Goal: Task Accomplishment & Management: Manage account settings

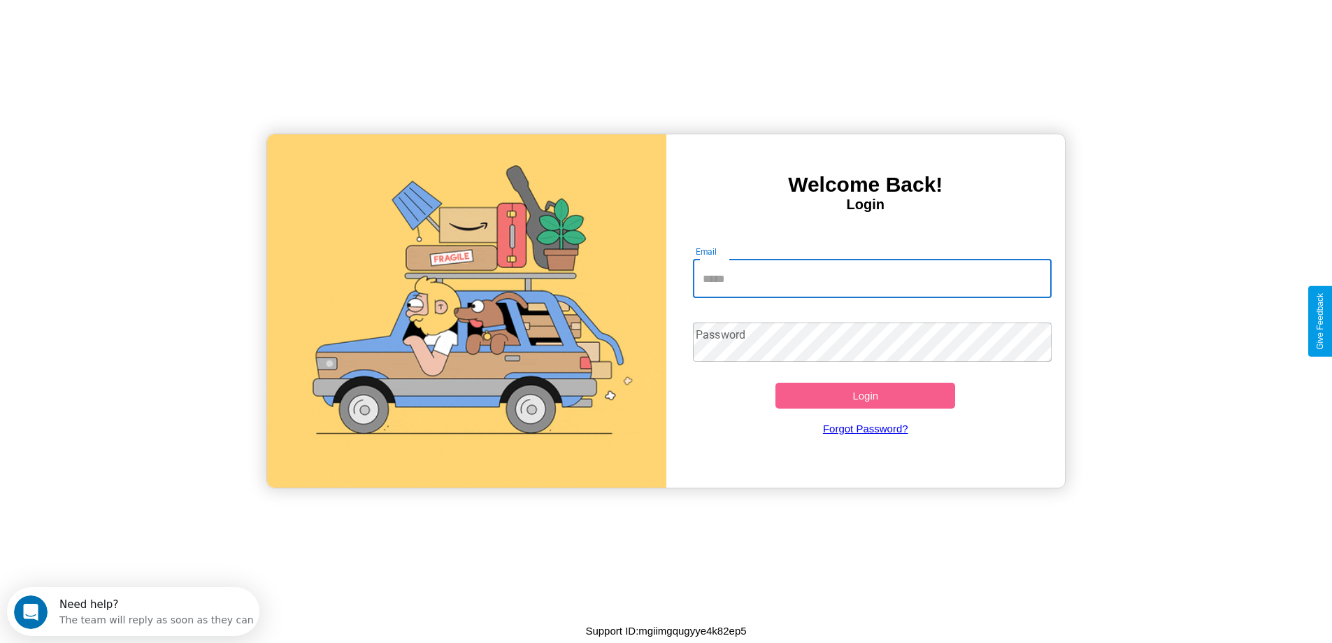
click at [872, 278] on input "Email" at bounding box center [872, 278] width 359 height 39
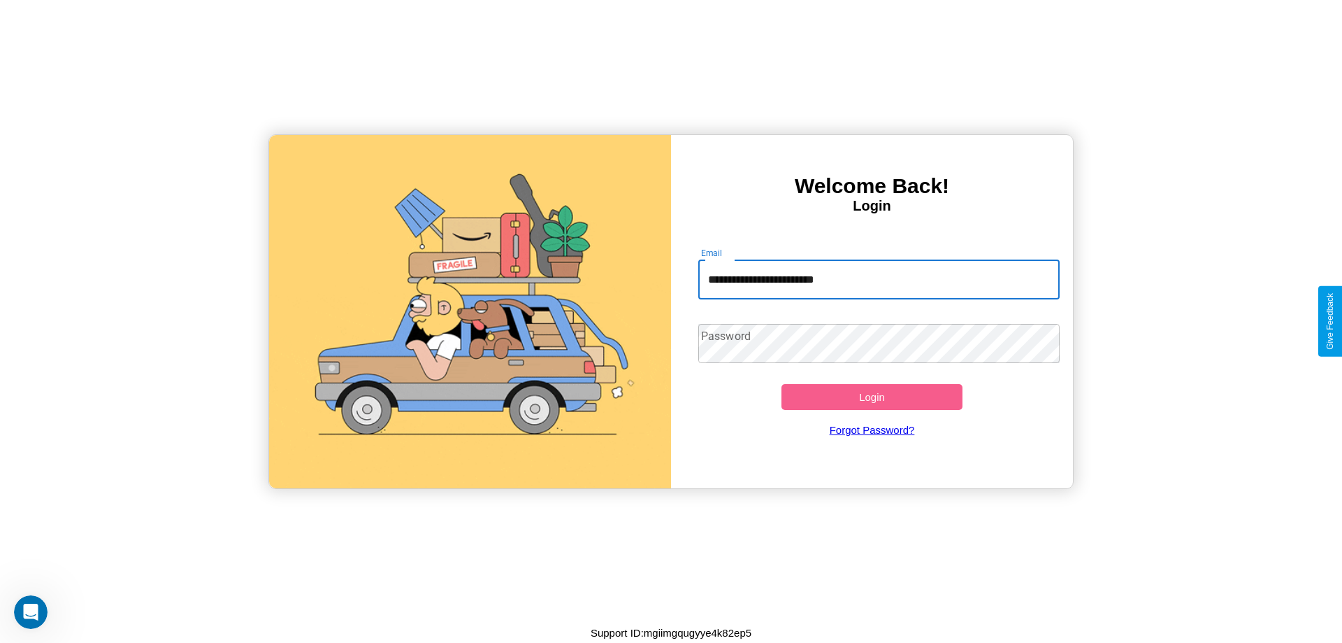
type input "**********"
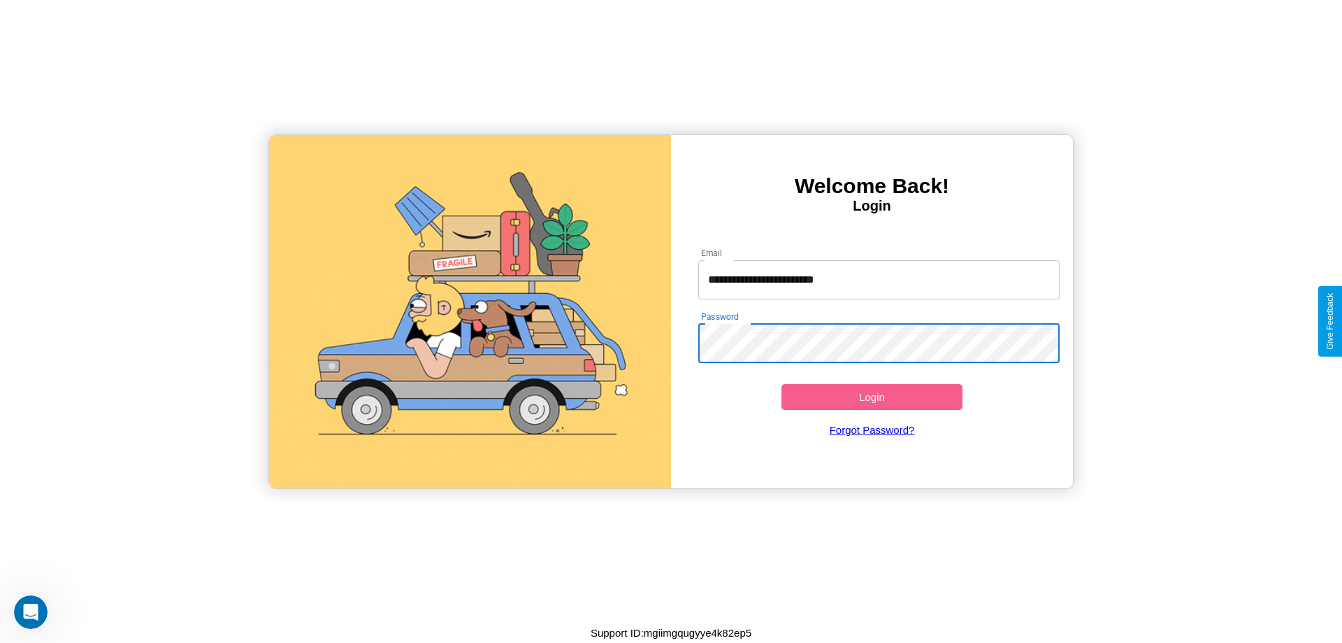
click at [872, 396] on button "Login" at bounding box center [872, 397] width 181 height 26
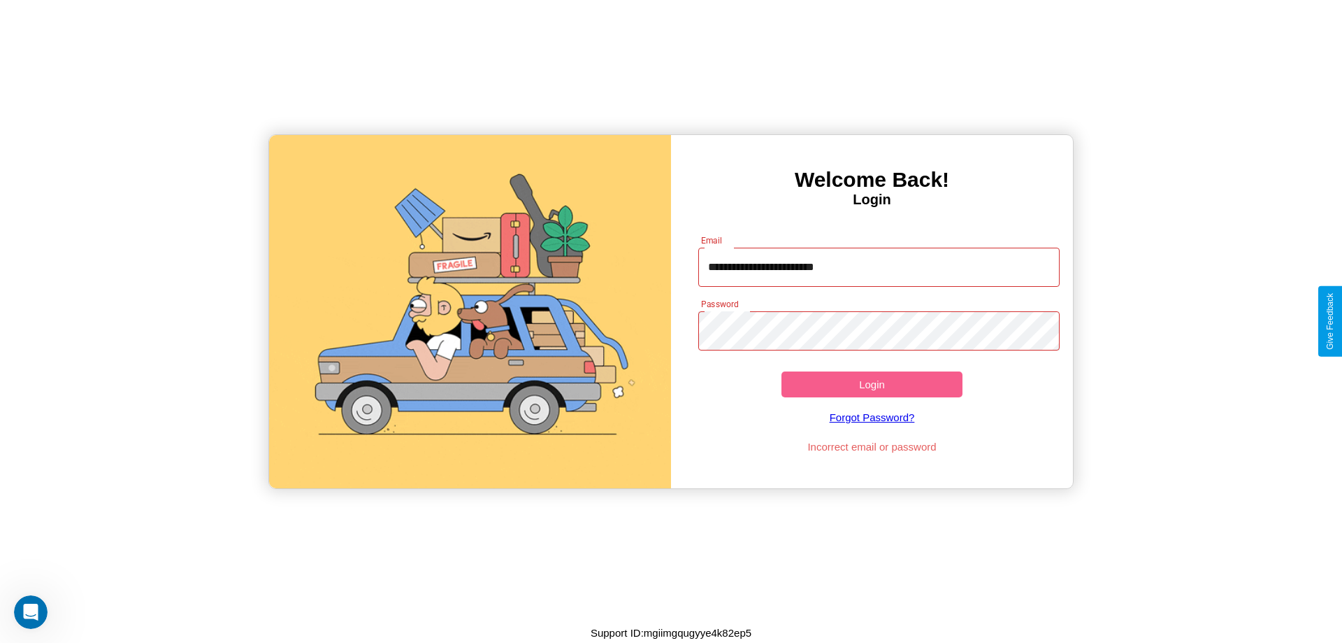
click at [872, 384] on button "Login" at bounding box center [872, 384] width 181 height 26
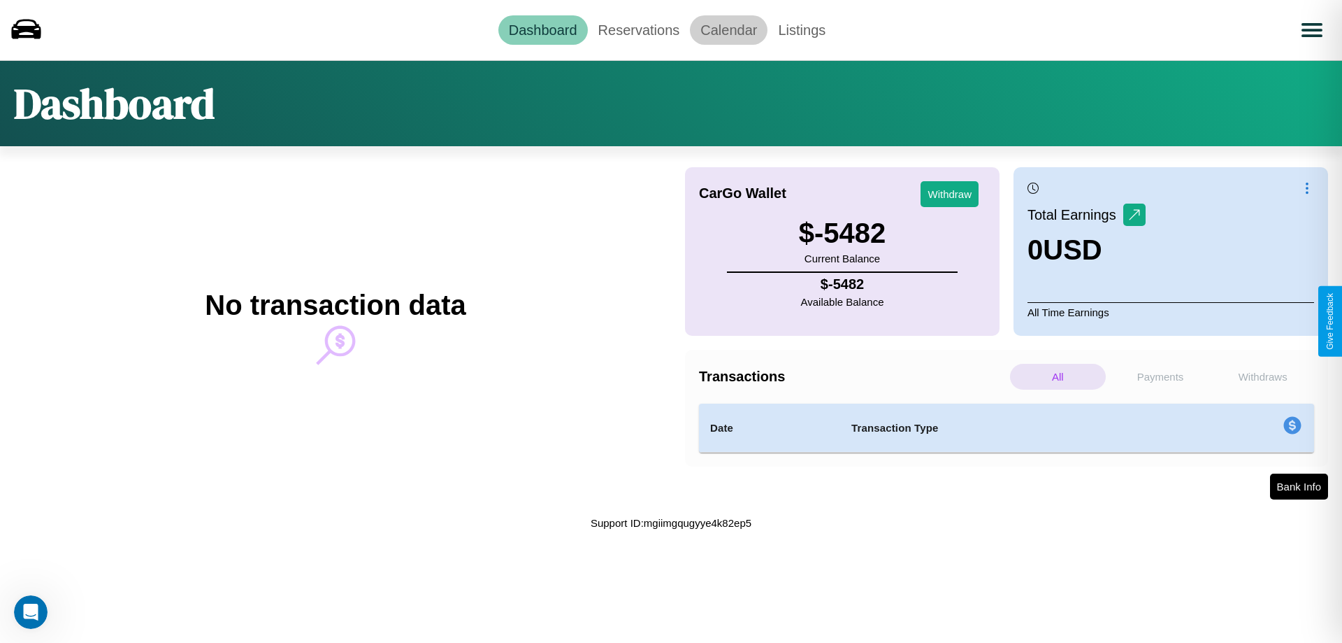
click at [729, 29] on link "Calendar" at bounding box center [729, 29] width 78 height 29
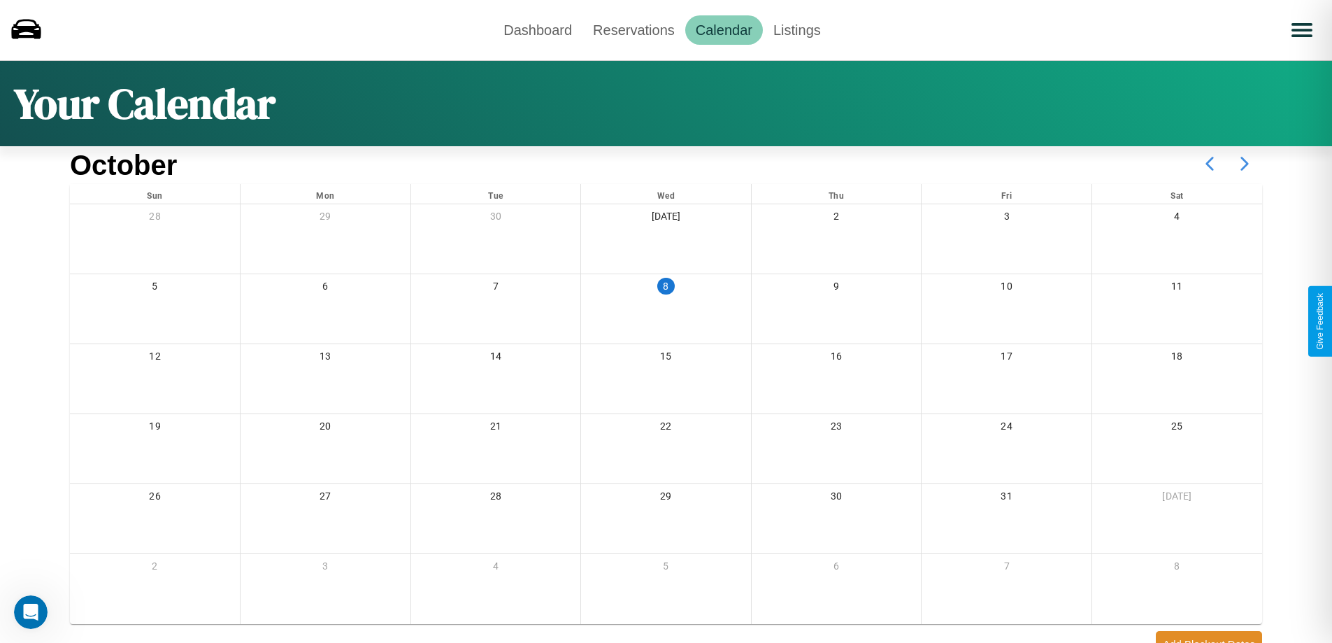
click at [1245, 164] on icon at bounding box center [1244, 163] width 35 height 35
click at [633, 29] on link "Reservations" at bounding box center [633, 29] width 103 height 29
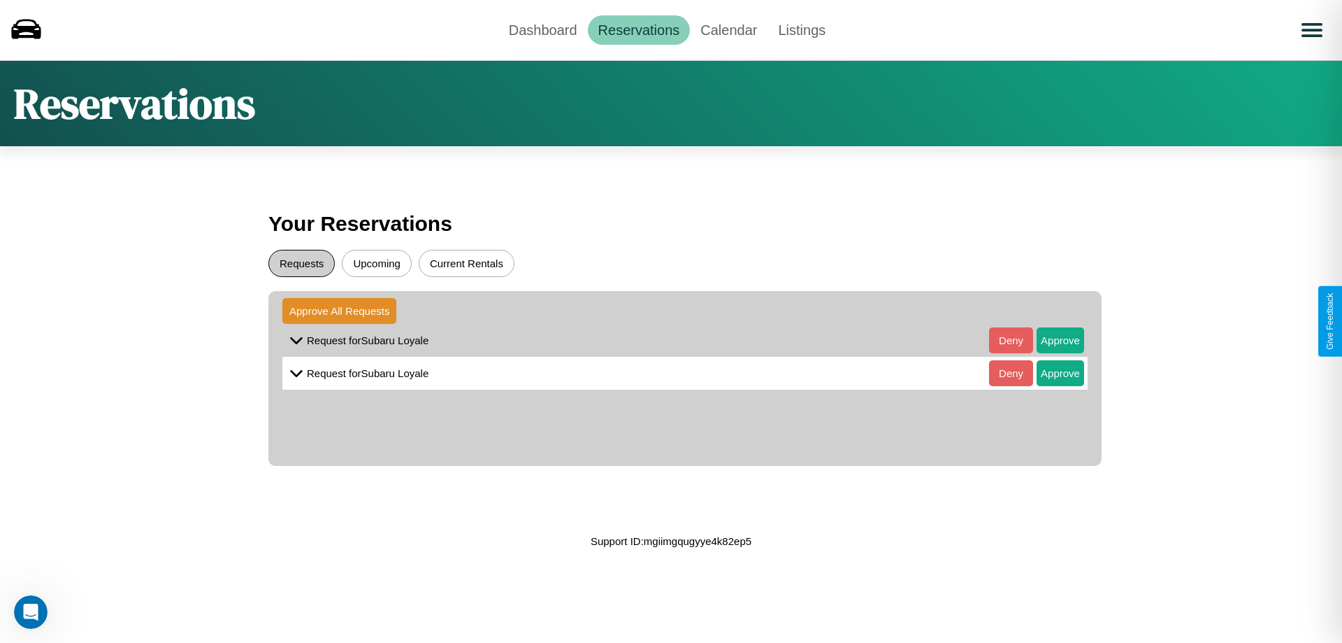
click at [301, 263] on button "Requests" at bounding box center [301, 263] width 66 height 27
click at [1050, 340] on button "Approve" at bounding box center [1061, 340] width 48 height 26
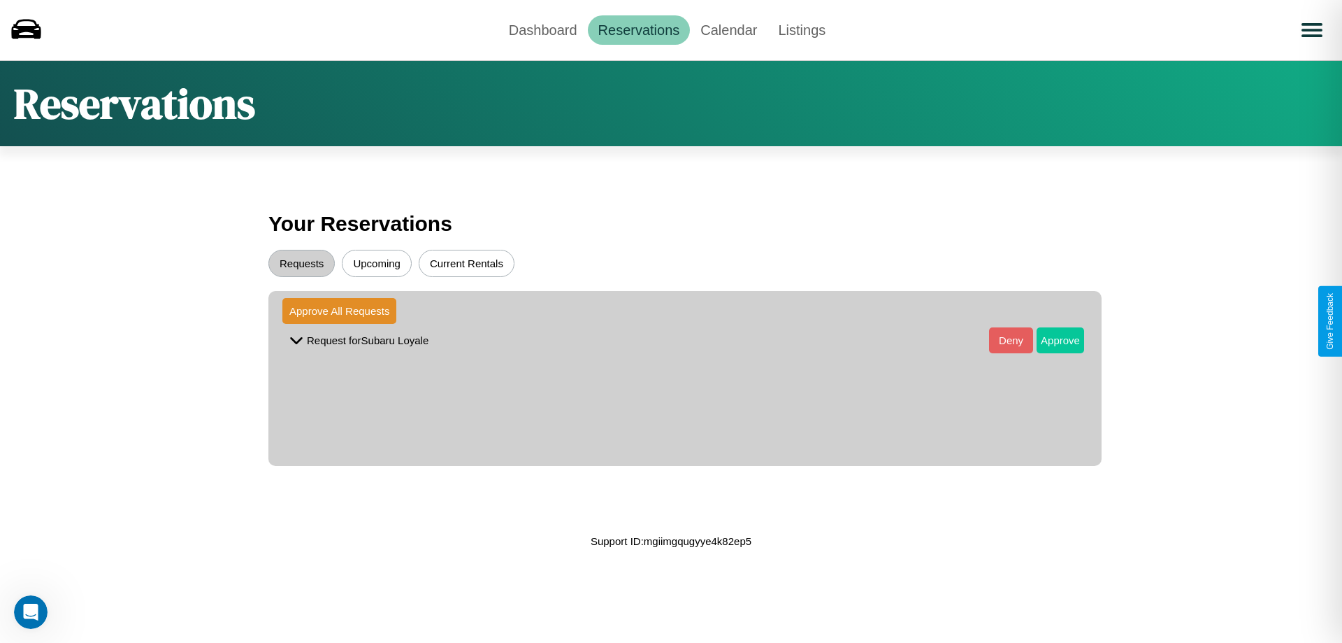
click at [1050, 340] on button "Approve" at bounding box center [1061, 340] width 48 height 26
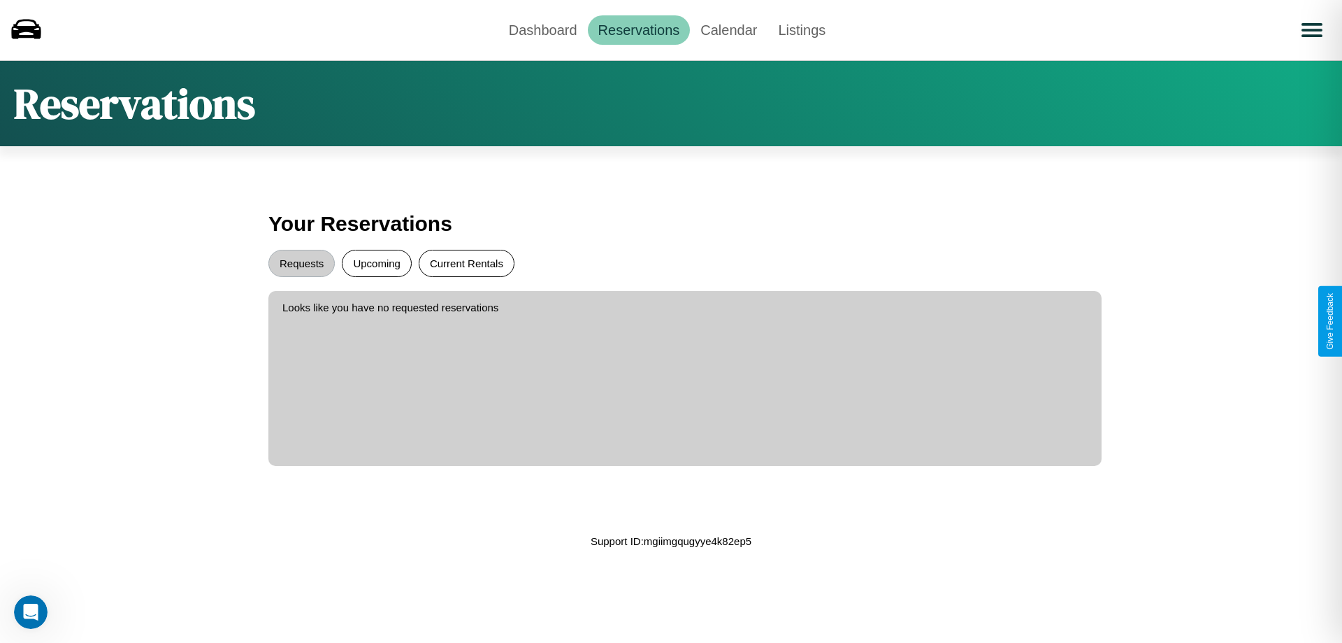
click at [466, 263] on button "Current Rentals" at bounding box center [467, 263] width 96 height 27
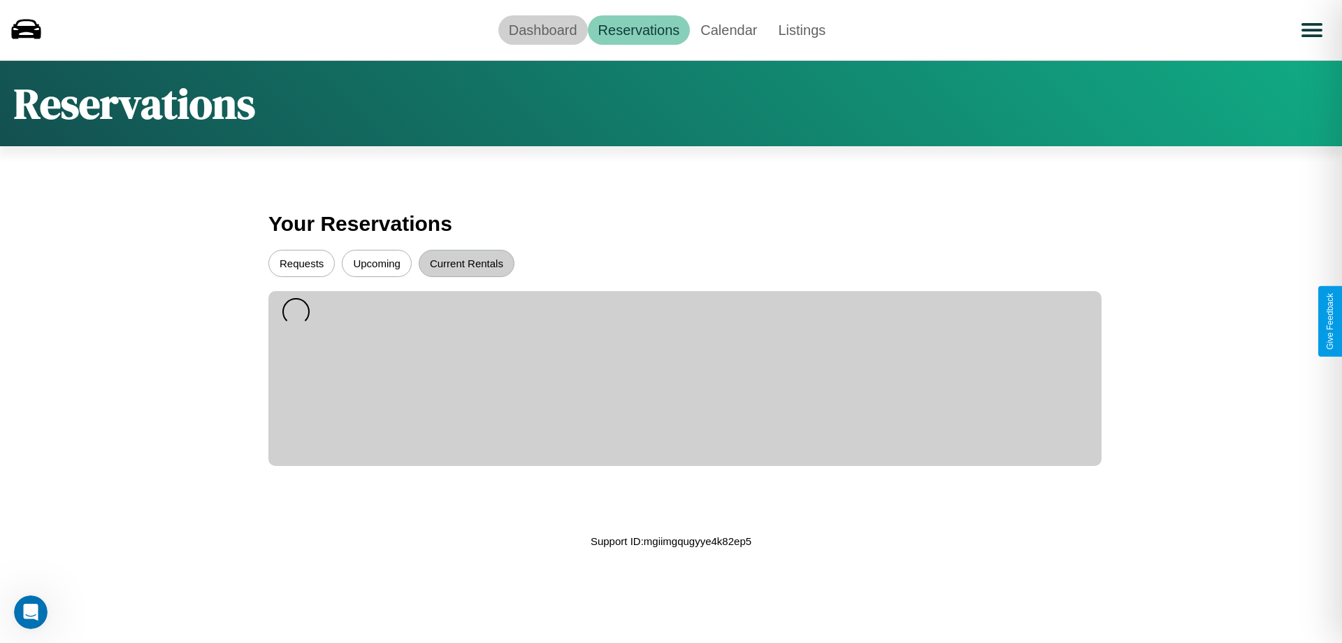
click at [543, 29] on link "Dashboard" at bounding box center [543, 29] width 89 height 29
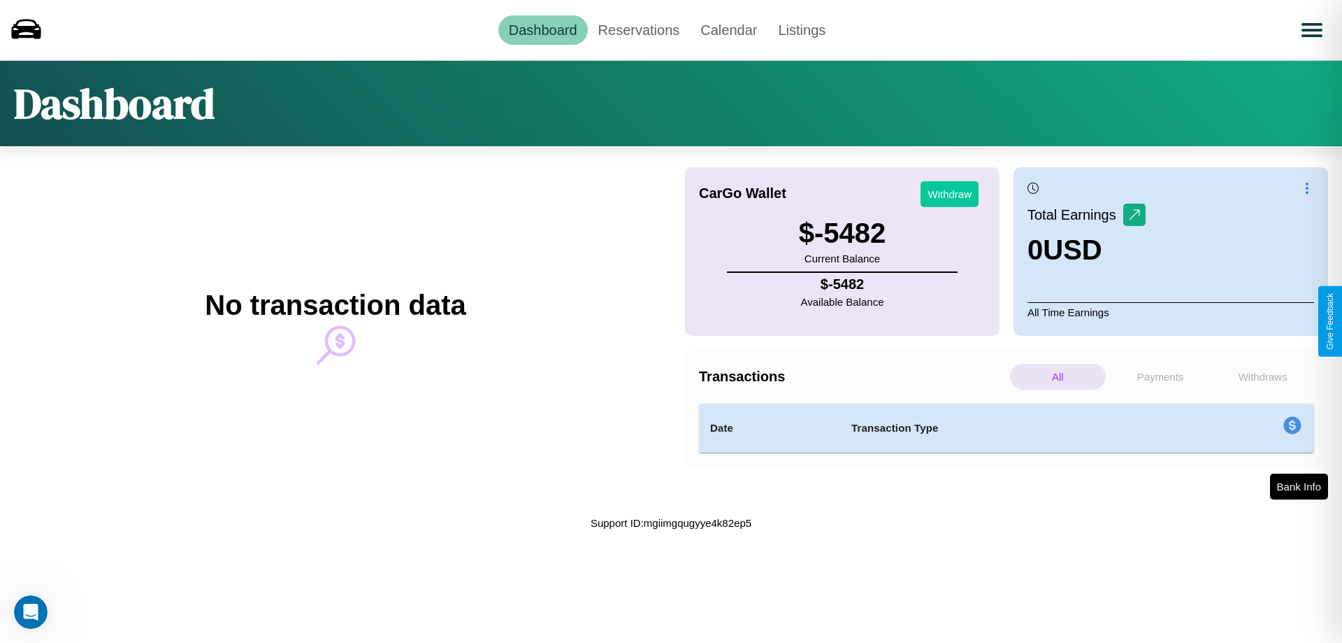
click at [949, 194] on button "Withdraw" at bounding box center [950, 194] width 58 height 26
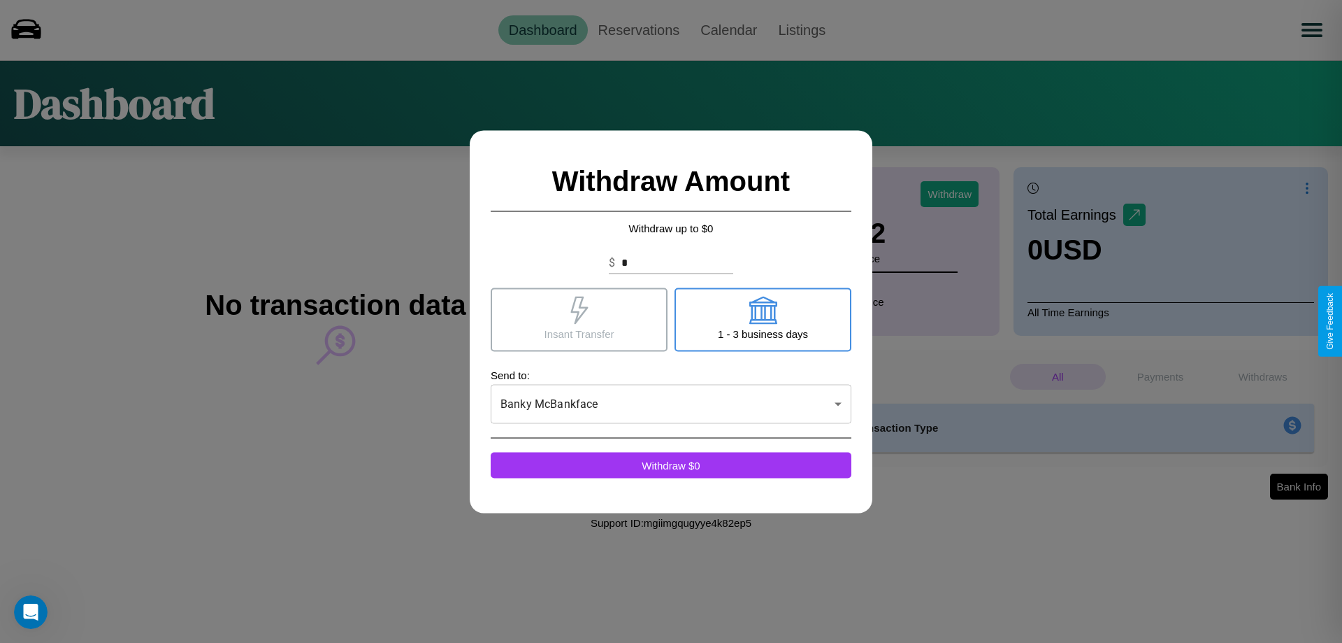
click at [763, 319] on icon at bounding box center [763, 310] width 28 height 28
click at [579, 319] on icon at bounding box center [579, 310] width 17 height 28
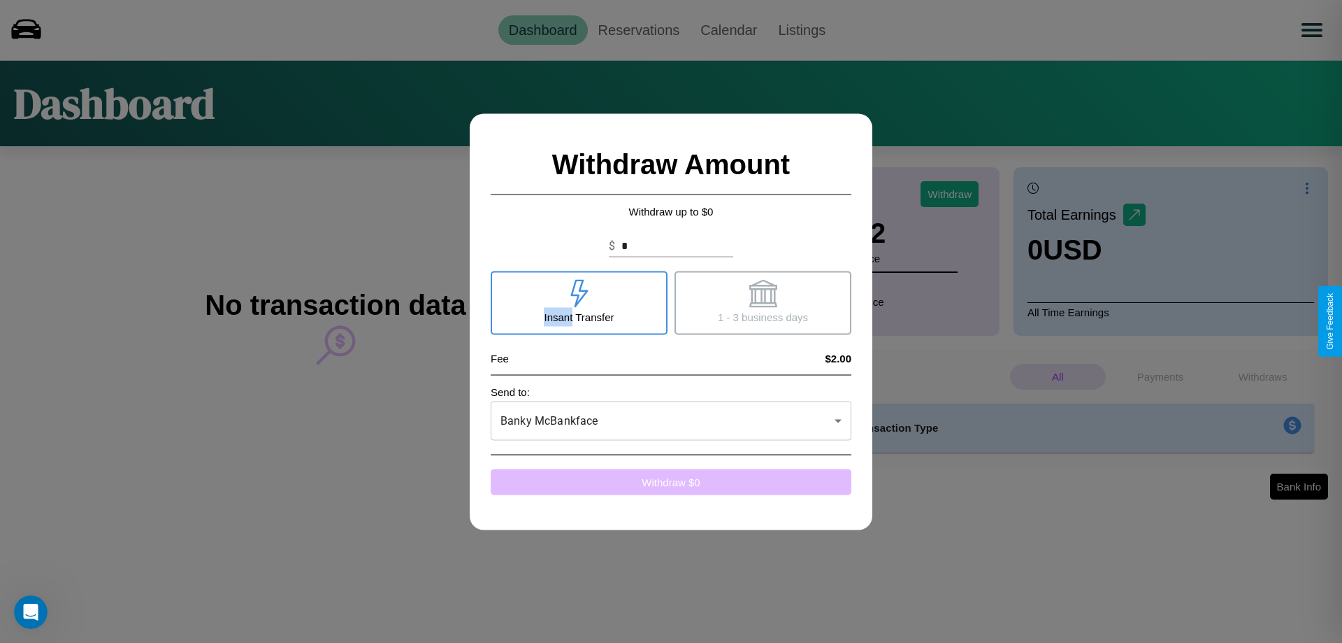
click at [671, 481] on button "Withdraw $ 0" at bounding box center [671, 481] width 361 height 26
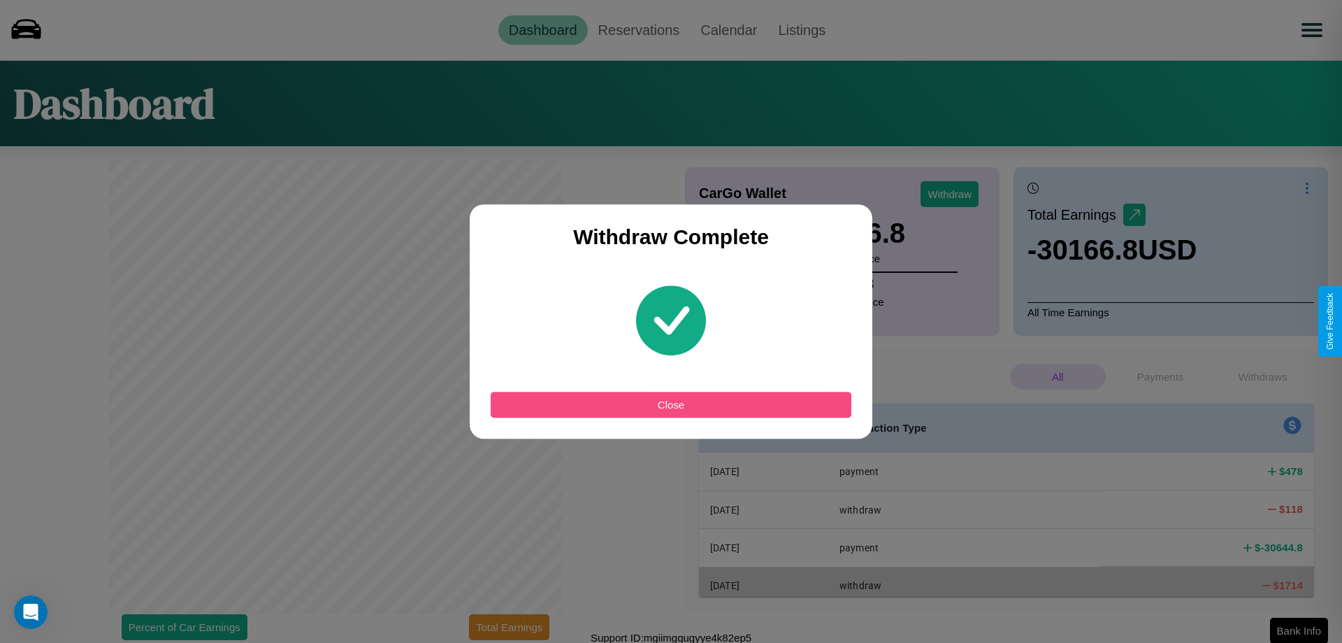
click at [671, 404] on button "Close" at bounding box center [671, 405] width 361 height 26
